Goal: Check status: Check status

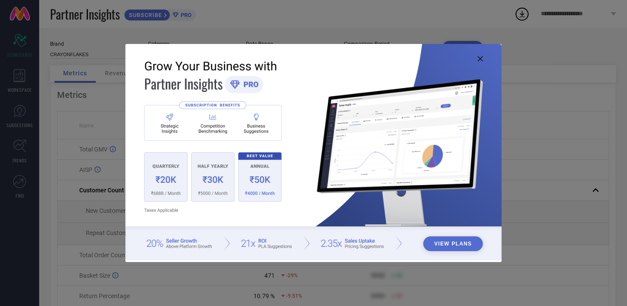
click at [477, 57] on img at bounding box center [313, 152] width 376 height 216
click at [482, 60] on icon at bounding box center [480, 58] width 5 height 5
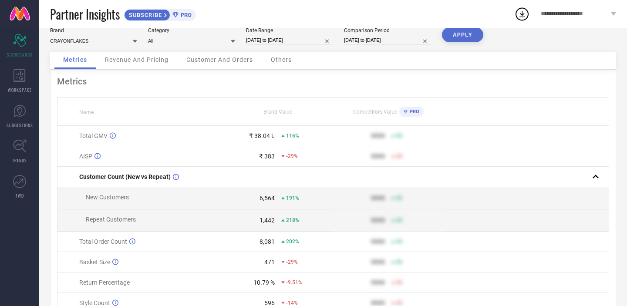
scroll to position [31, 0]
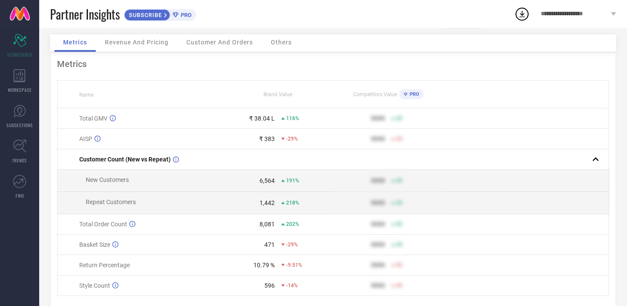
click at [214, 45] on span "Customer And Orders" at bounding box center [219, 42] width 67 height 7
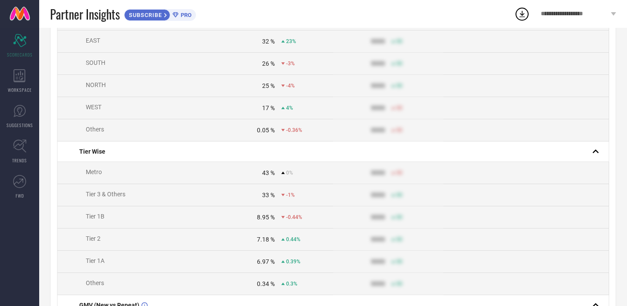
scroll to position [0, 0]
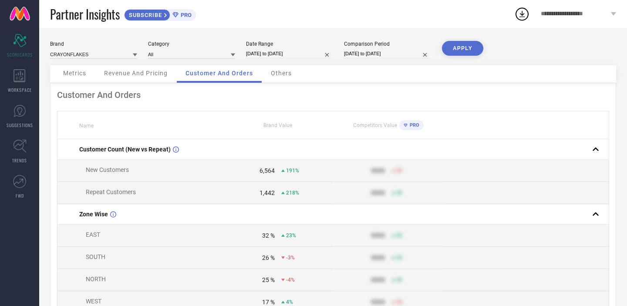
select select "7"
select select "2025"
select select "8"
select select "2025"
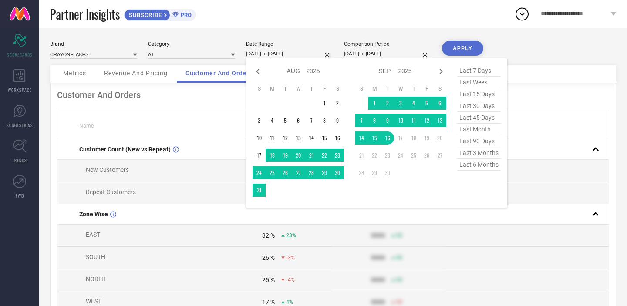
click at [300, 52] on input "[DATE] to [DATE]" at bounding box center [289, 53] width 87 height 9
click at [475, 164] on span "last 6 months" at bounding box center [479, 165] width 44 height 12
type input "[DATE] to [DATE]"
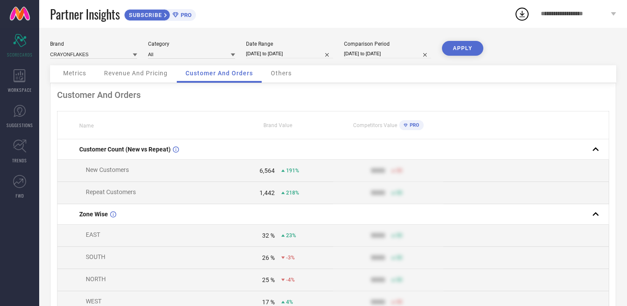
click at [453, 48] on button "APPLY" at bounding box center [462, 48] width 41 height 15
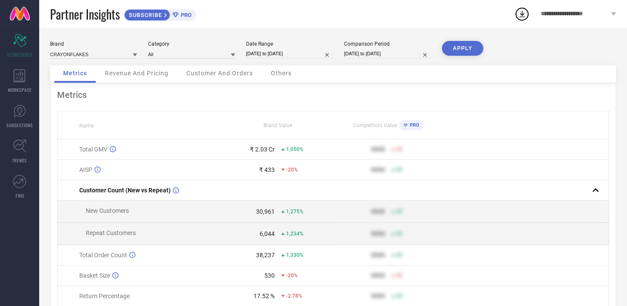
click at [248, 69] on div "Customer And Orders" at bounding box center [220, 73] width 84 height 17
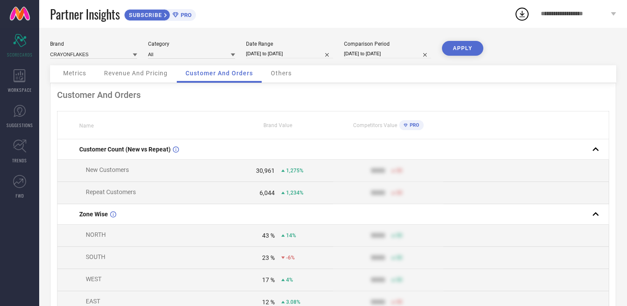
click at [294, 51] on input "[DATE] to [DATE]" at bounding box center [289, 53] width 87 height 9
select select "2"
select select "2025"
select select "3"
select select "2025"
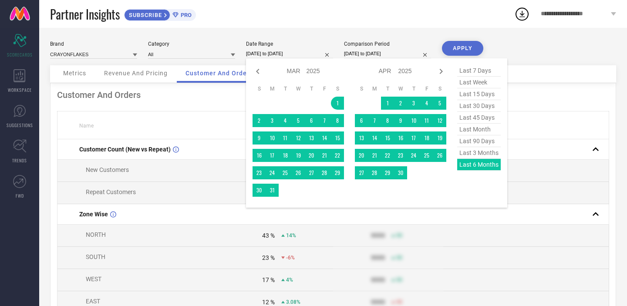
click at [471, 150] on span "last 3 months" at bounding box center [479, 153] width 44 height 12
type input "[DATE] to [DATE]"
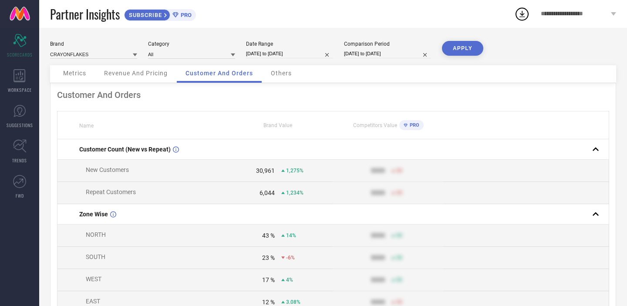
click at [467, 51] on button "APPLY" at bounding box center [462, 48] width 41 height 15
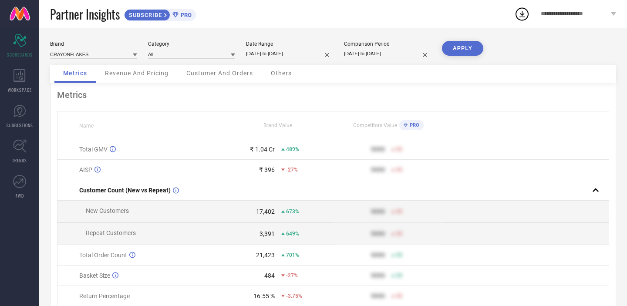
click at [220, 78] on div "Customer And Orders" at bounding box center [220, 73] width 84 height 17
